Goal: Transaction & Acquisition: Purchase product/service

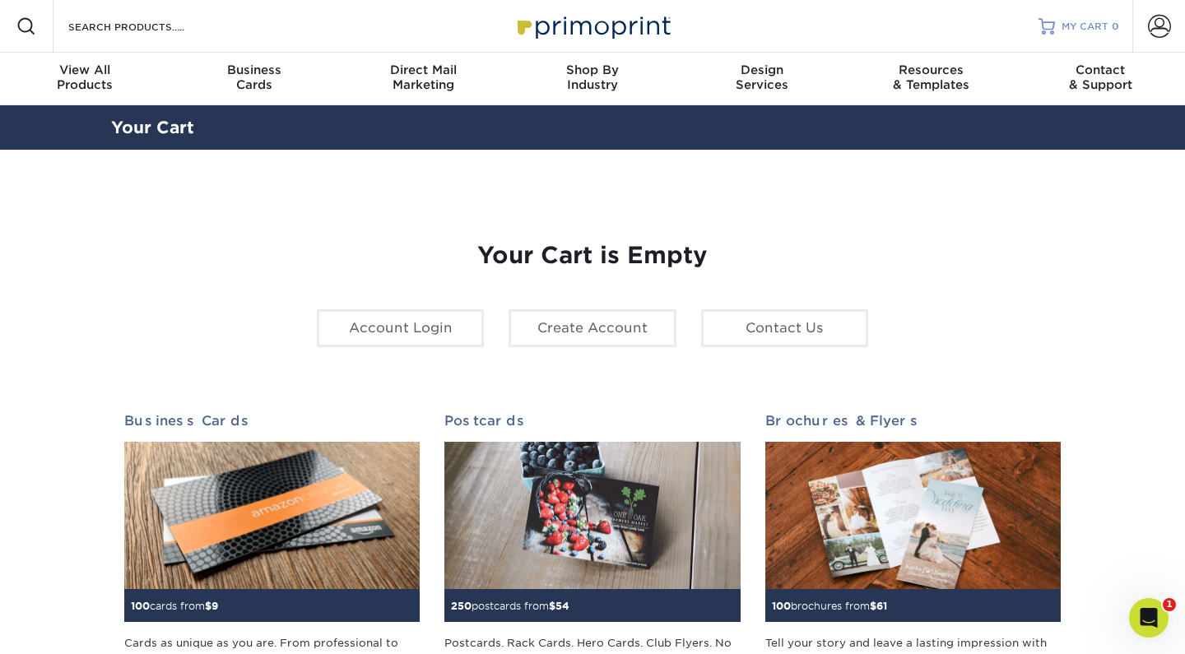
click at [1073, 27] on span "MY CART" at bounding box center [1085, 27] width 47 height 14
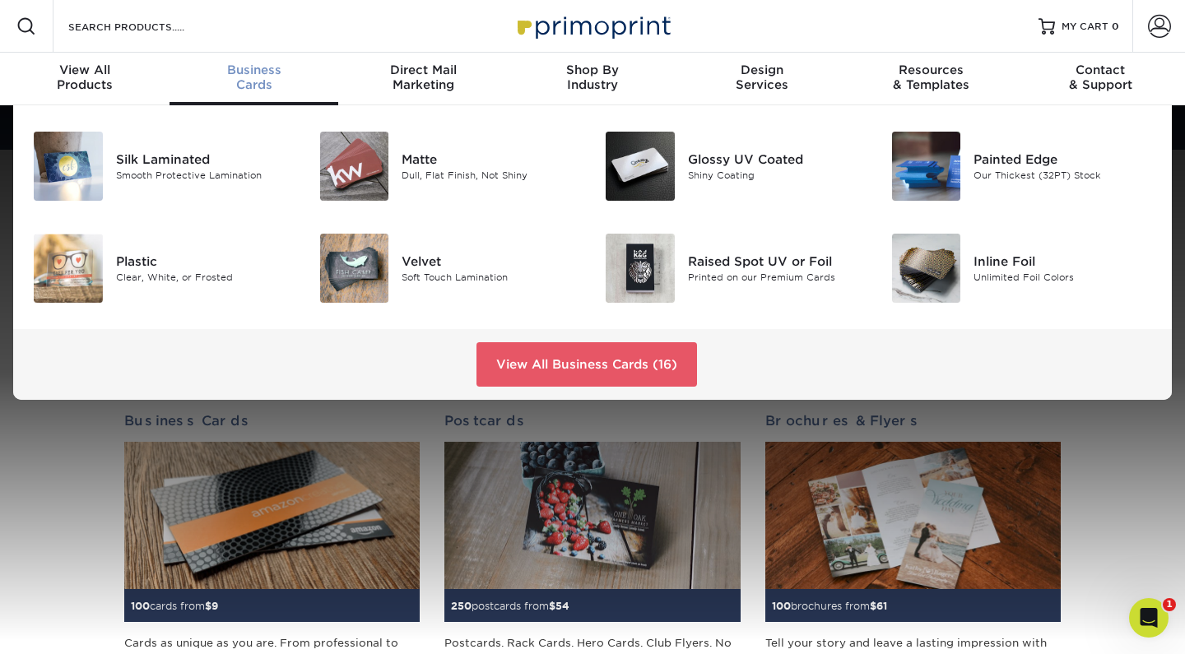
click at [244, 74] on span "Business" at bounding box center [255, 70] width 170 height 15
click at [422, 272] on div "Soft Touch Lamination" at bounding box center [491, 277] width 179 height 14
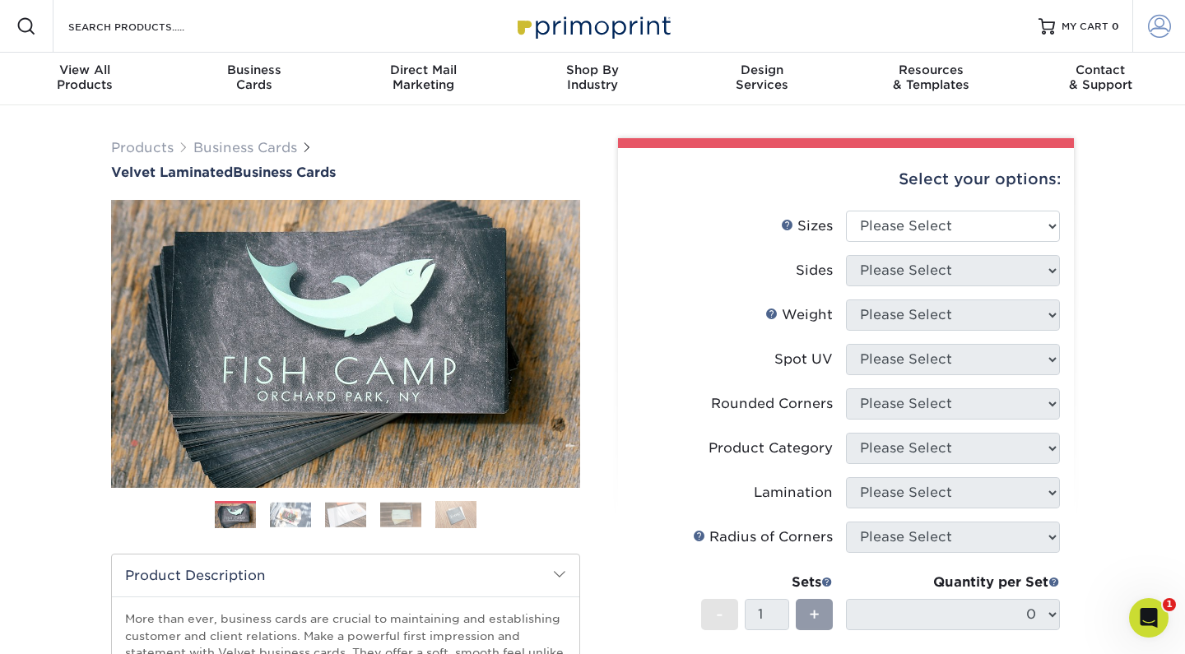
click at [1163, 25] on span at bounding box center [1159, 26] width 23 height 23
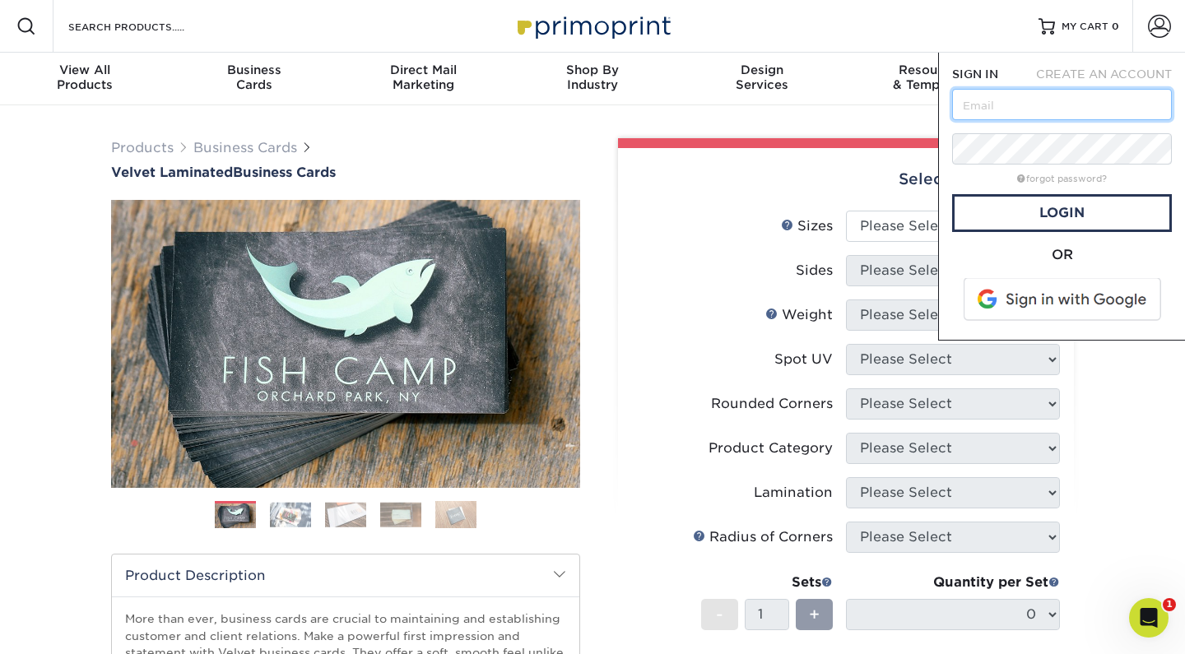
click at [1058, 104] on input "text" at bounding box center [1062, 104] width 220 height 31
click at [1027, 112] on input "text" at bounding box center [1062, 104] width 220 height 31
type input "[EMAIL_ADDRESS][DOMAIN_NAME]"
